Goal: Transaction & Acquisition: Purchase product/service

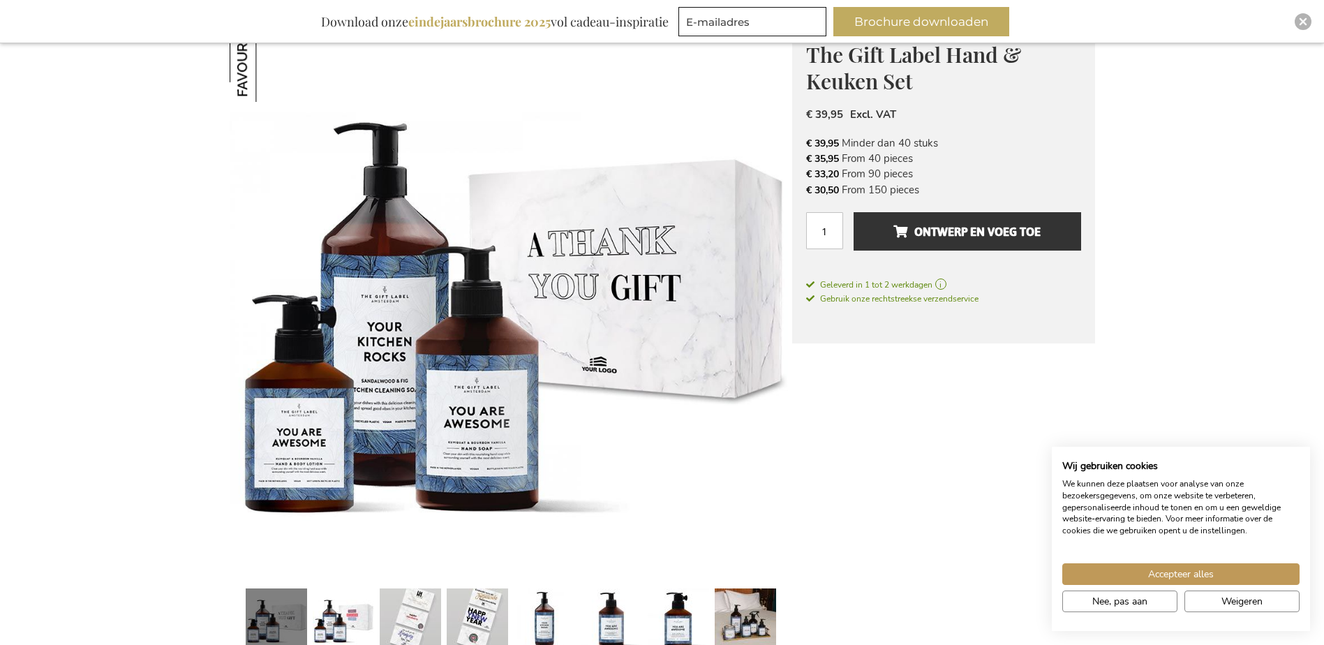
scroll to position [140, 0]
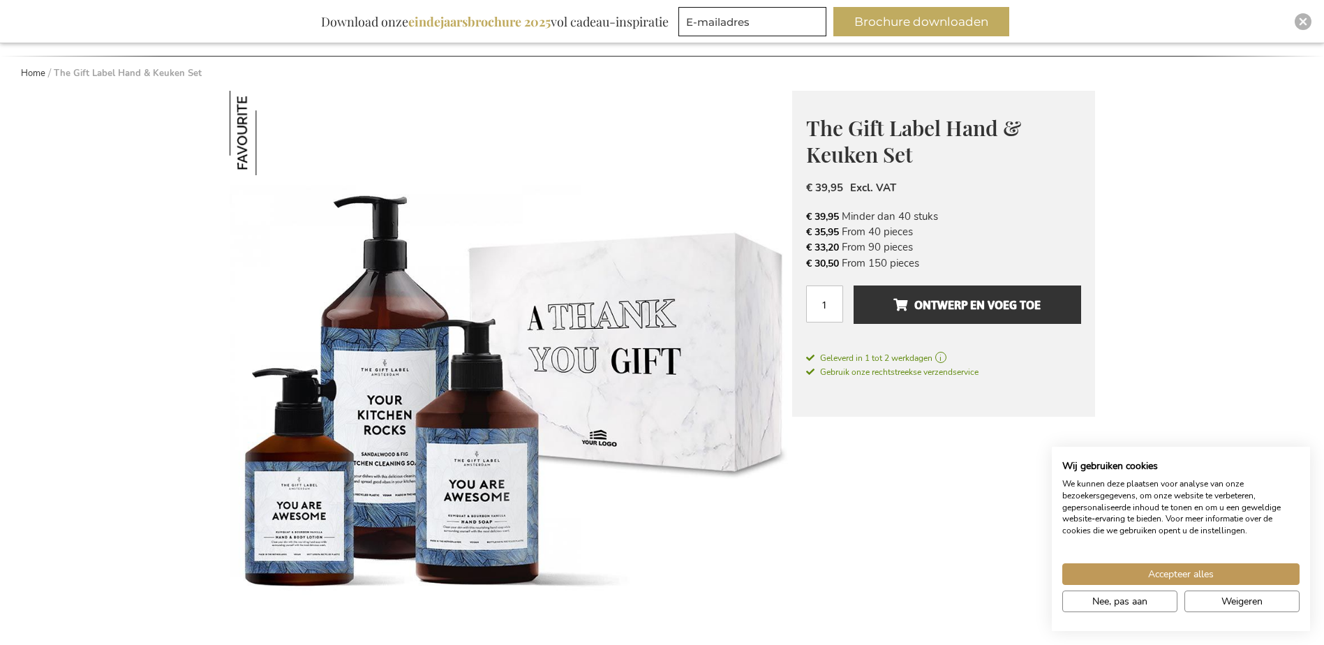
drag, startPoint x: 939, startPoint y: 215, endPoint x: 803, endPoint y: 218, distance: 136.1
click at [803, 218] on div "The Gift Label Hand & Keuken Set Waardevolle Relatiegeschenken Met The Gift Lab…" at bounding box center [943, 254] width 303 height 326
click at [1178, 576] on span "Accepteer alles" at bounding box center [1181, 574] width 66 height 15
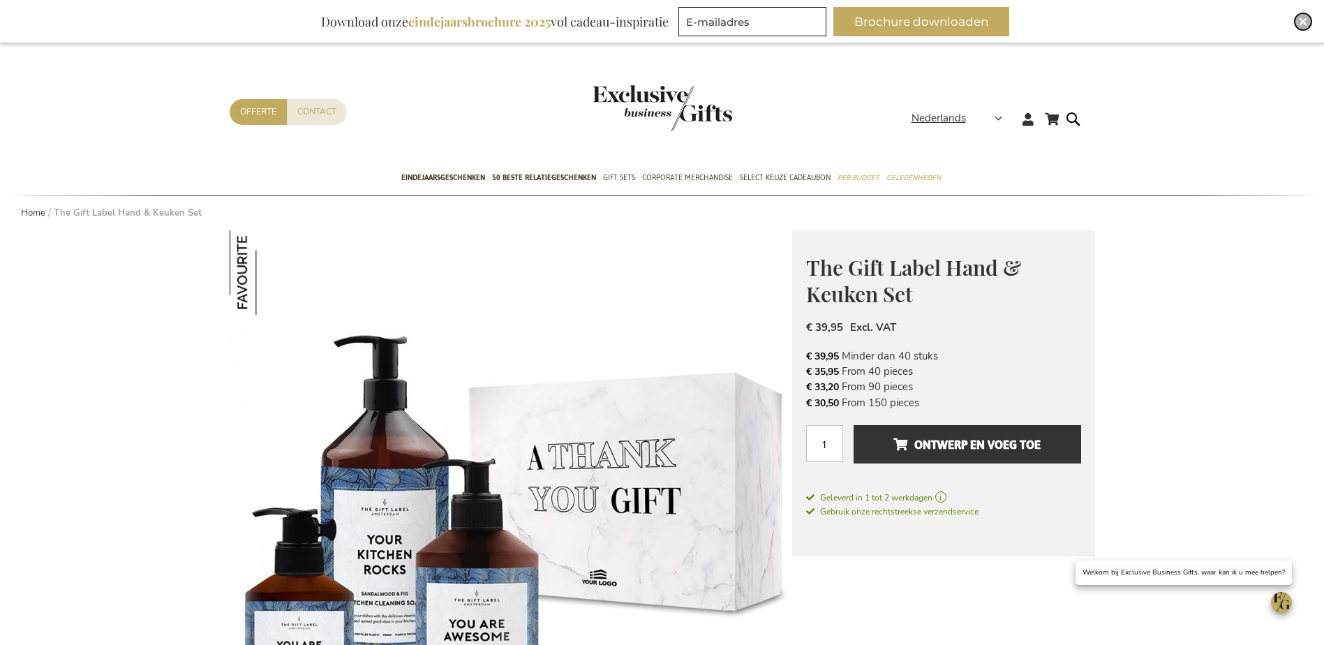
click at [1301, 20] on img "Close" at bounding box center [1302, 21] width 8 height 8
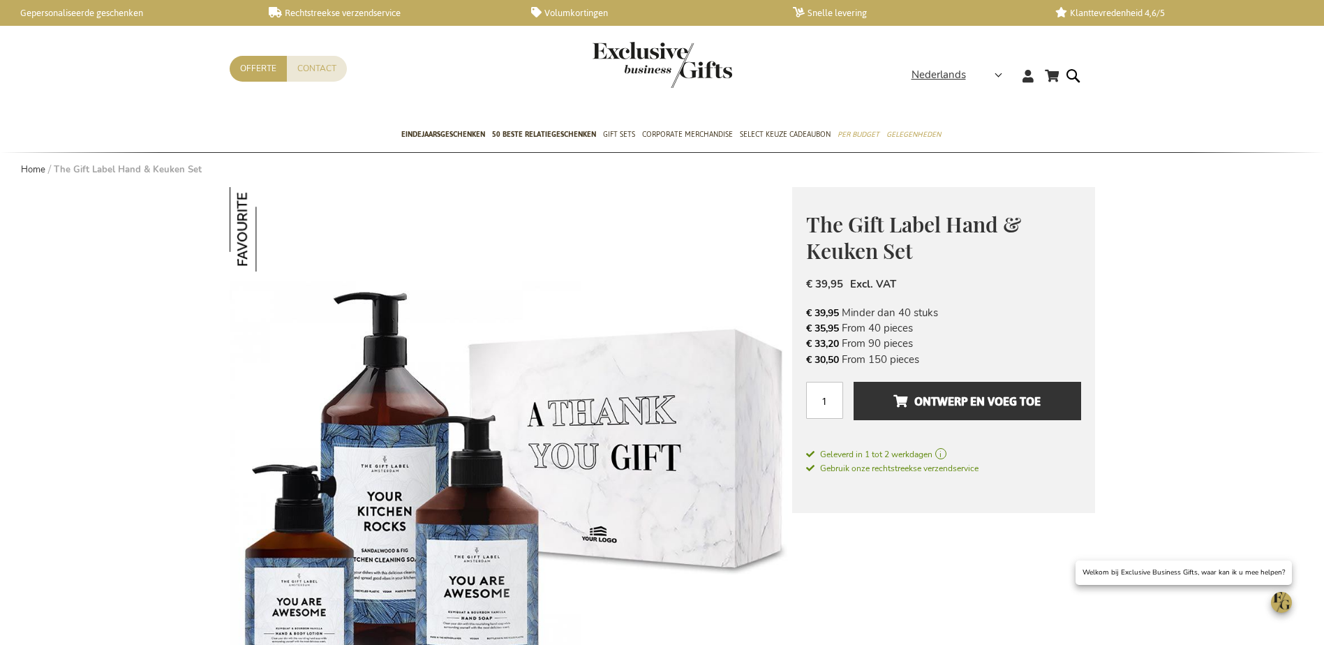
click at [645, 54] on img "store logo" at bounding box center [662, 65] width 140 height 46
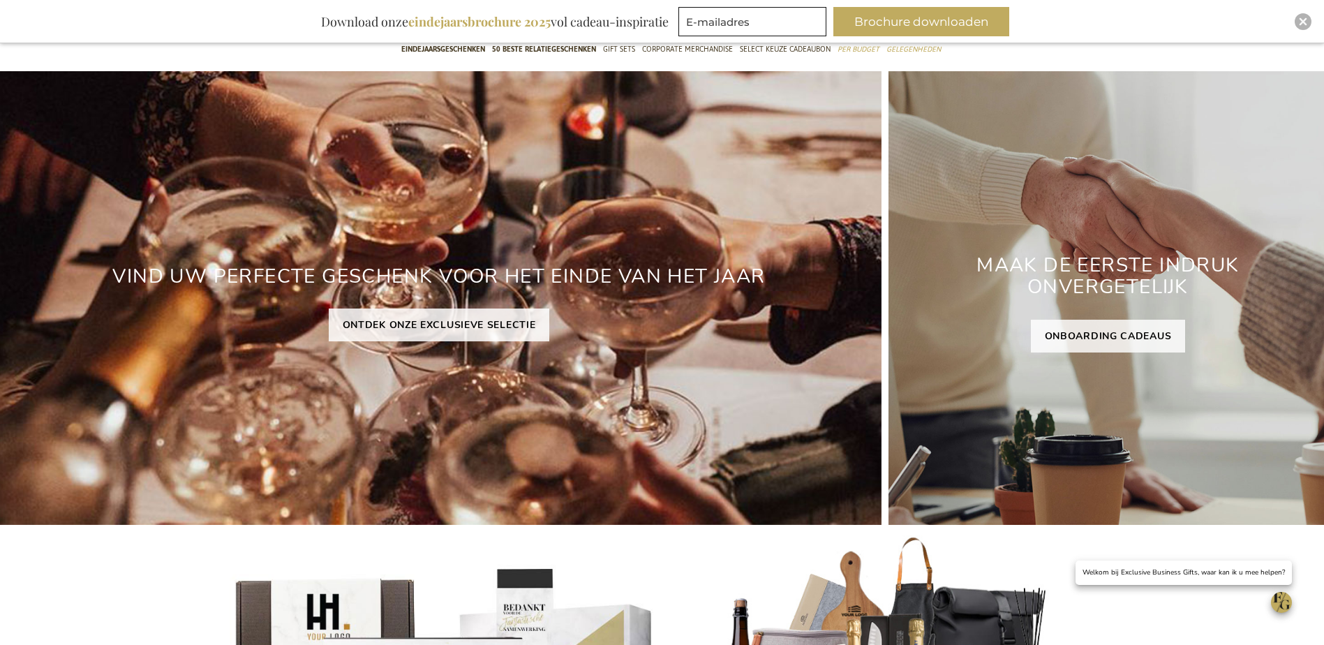
scroll to position [140, 0]
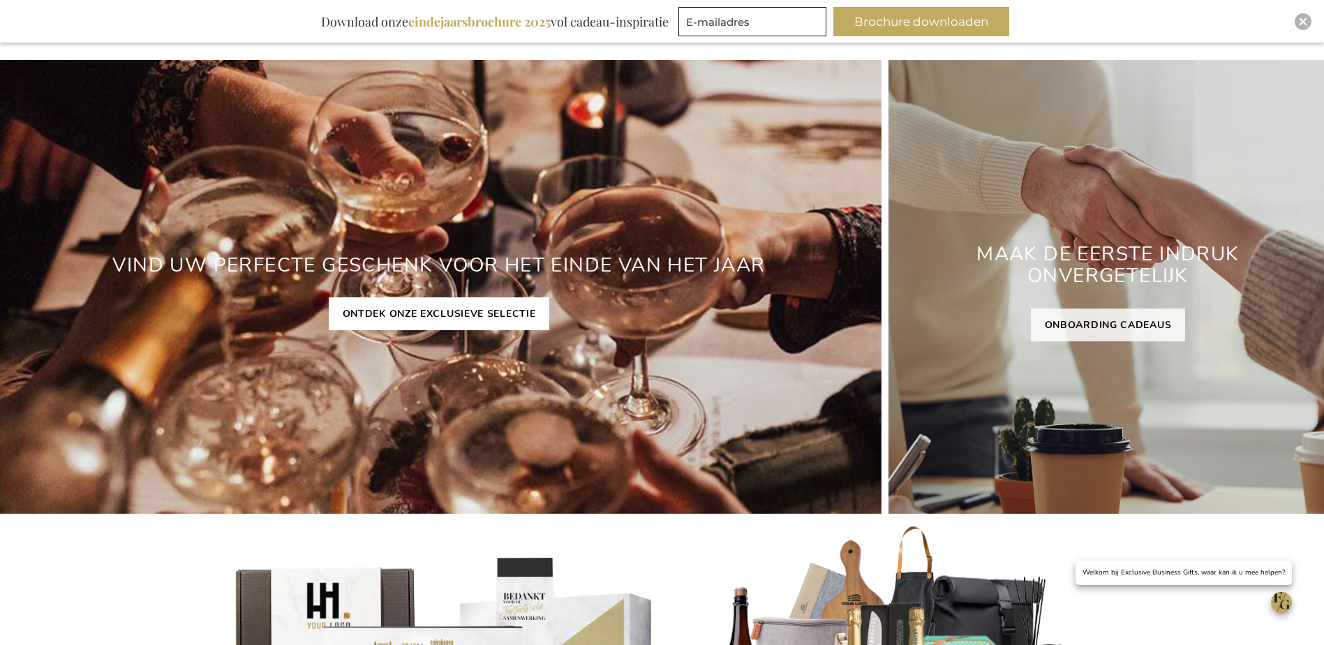
click at [488, 308] on link "ONTDEK ONZE EXCLUSIEVE SELECTIE" at bounding box center [439, 313] width 221 height 33
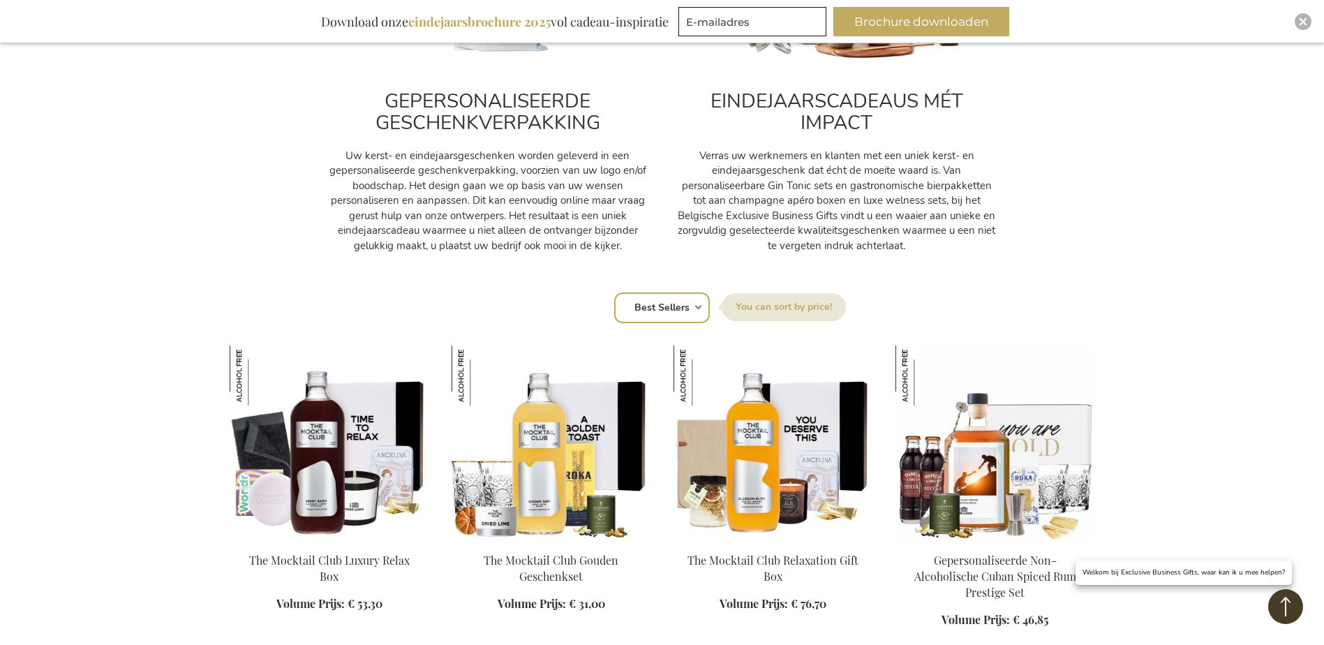
scroll to position [698, 0]
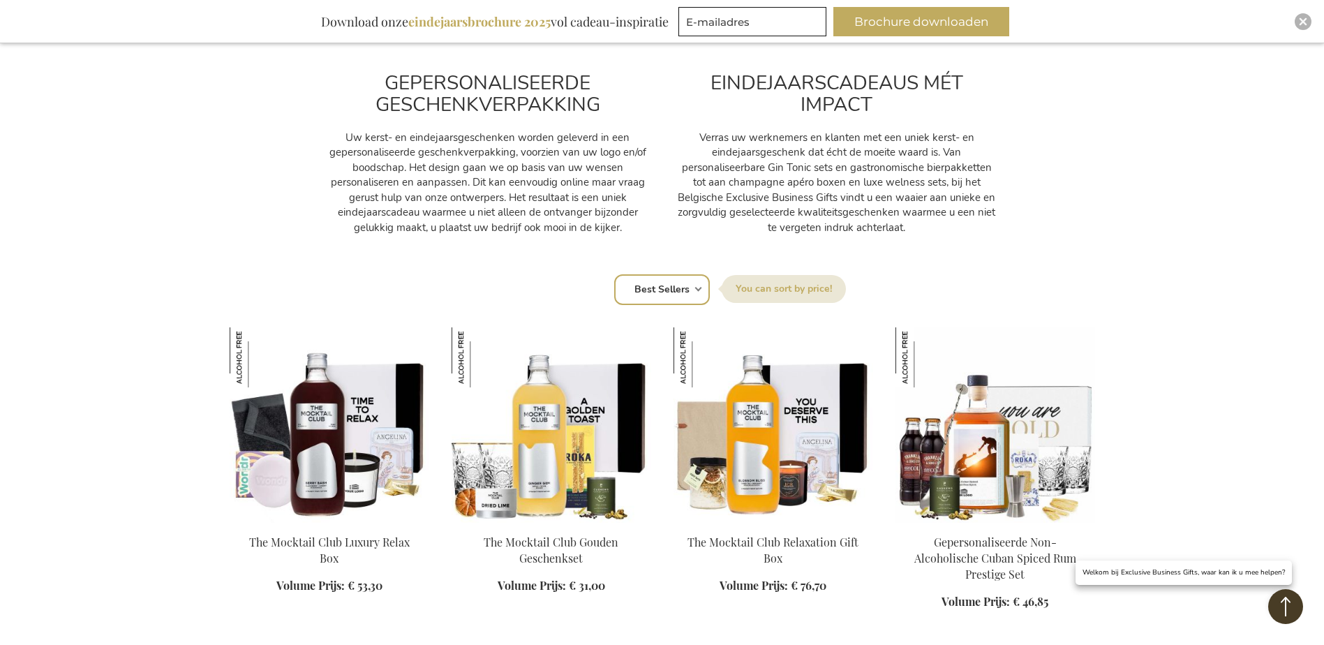
click at [683, 290] on select "Positie Best Sellers Meest bekeken Nieuw Biggest Saving Price: low to high Pric…" at bounding box center [662, 289] width 96 height 31
click at [716, 238] on div "EINDEJAARSCADEAUS MÉT IMPACT Verras uw werknemers en klanten met een uniek kers…" at bounding box center [836, 39] width 349 height 419
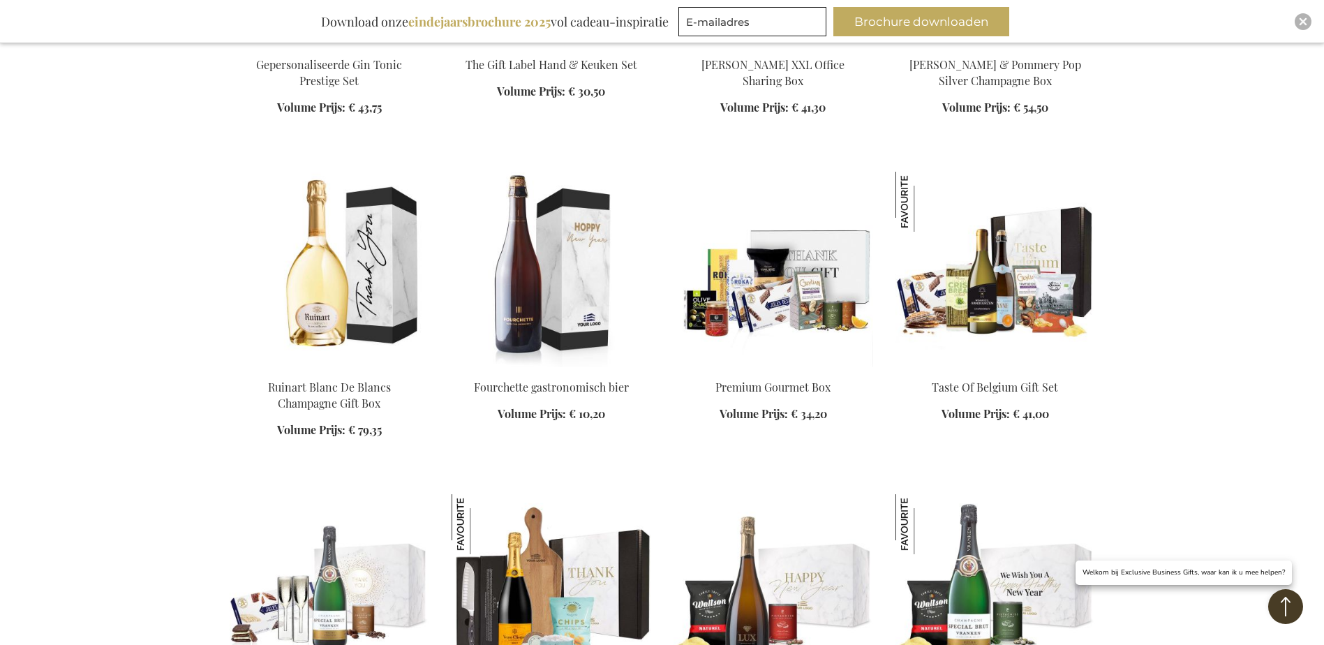
scroll to position [2582, 0]
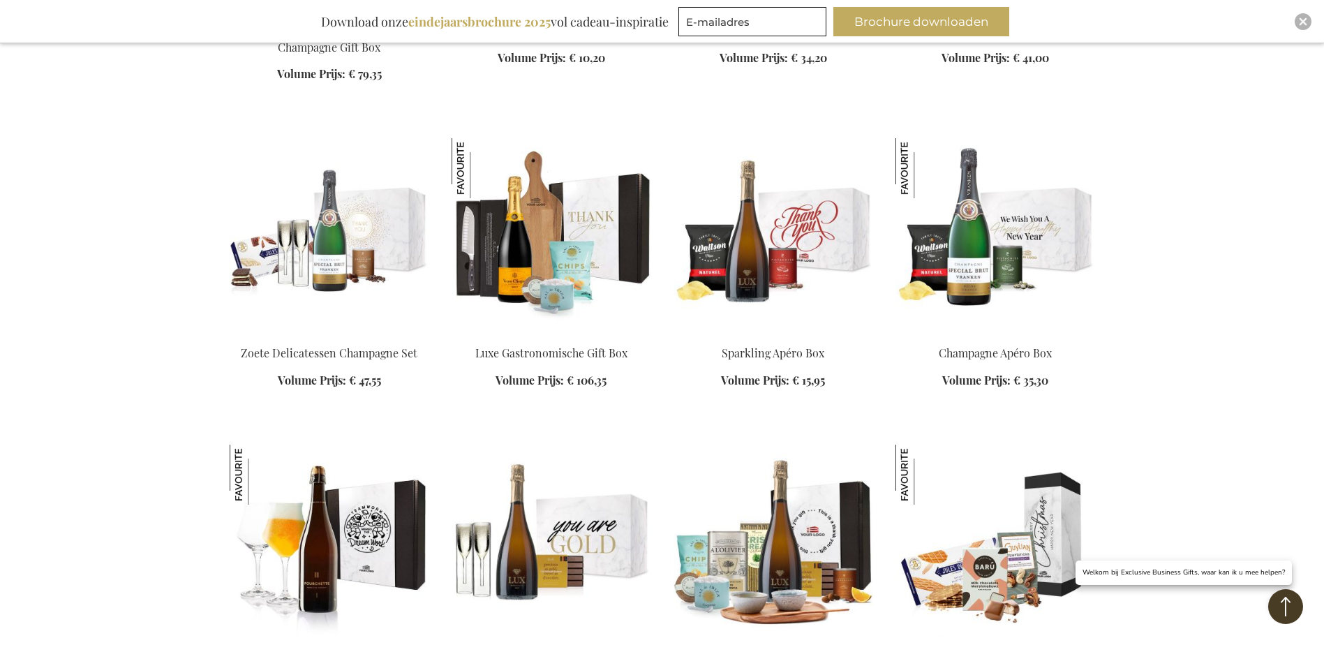
scroll to position [2861, 0]
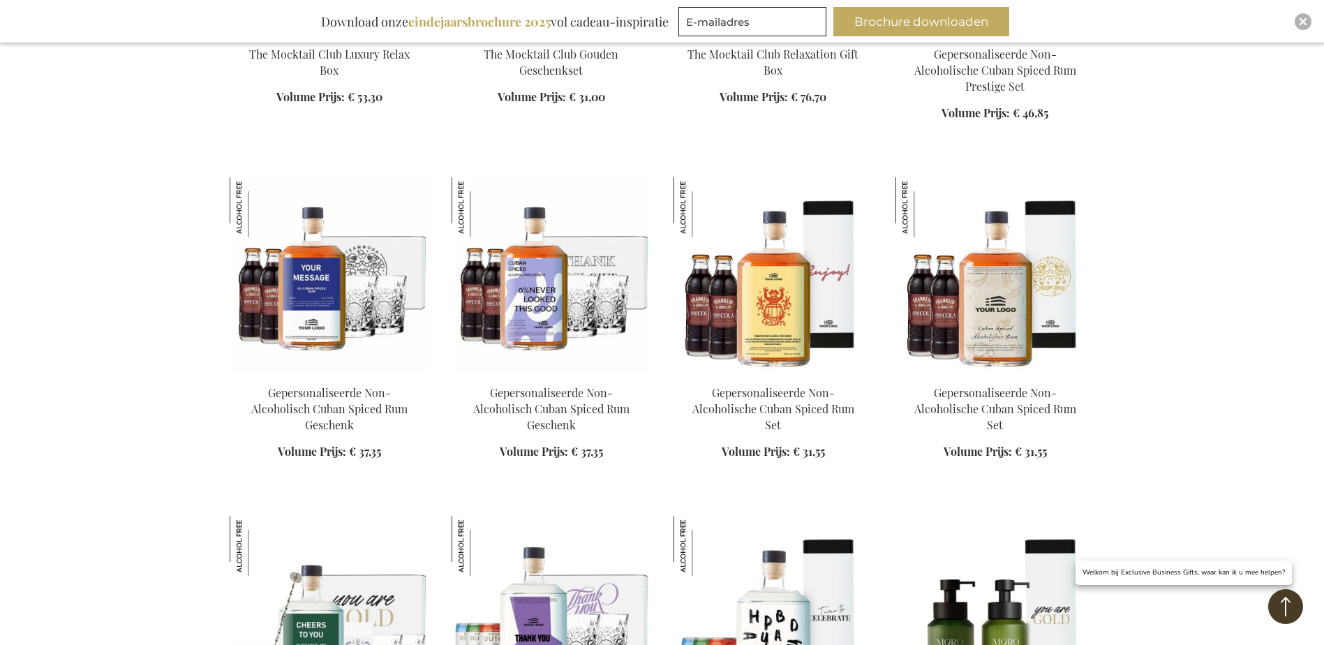
scroll to position [4465, 0]
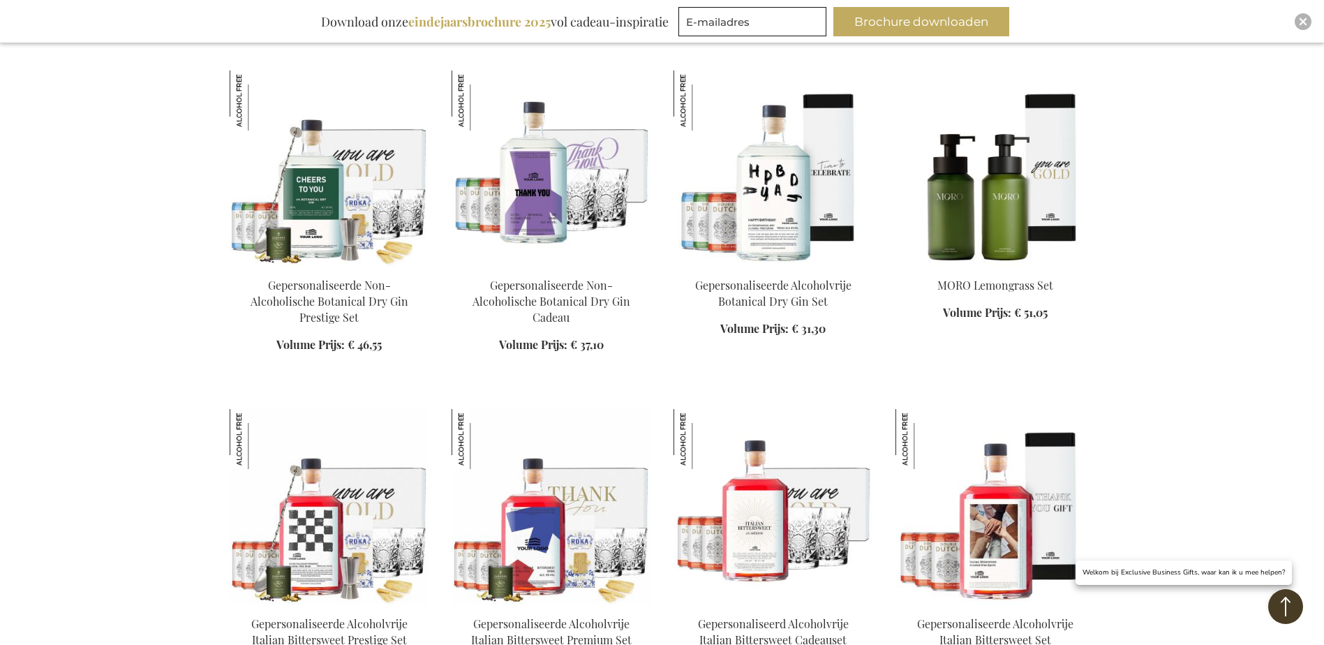
scroll to position [4954, 0]
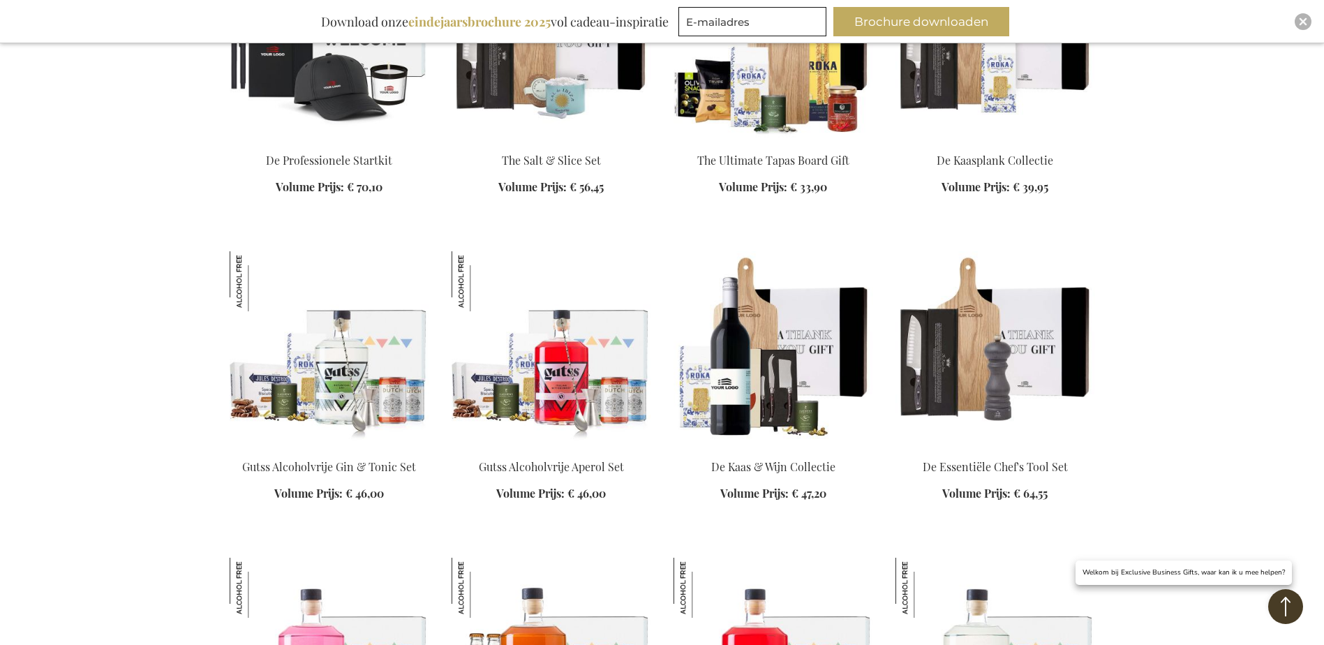
scroll to position [6000, 0]
